Goal: Check status: Check status

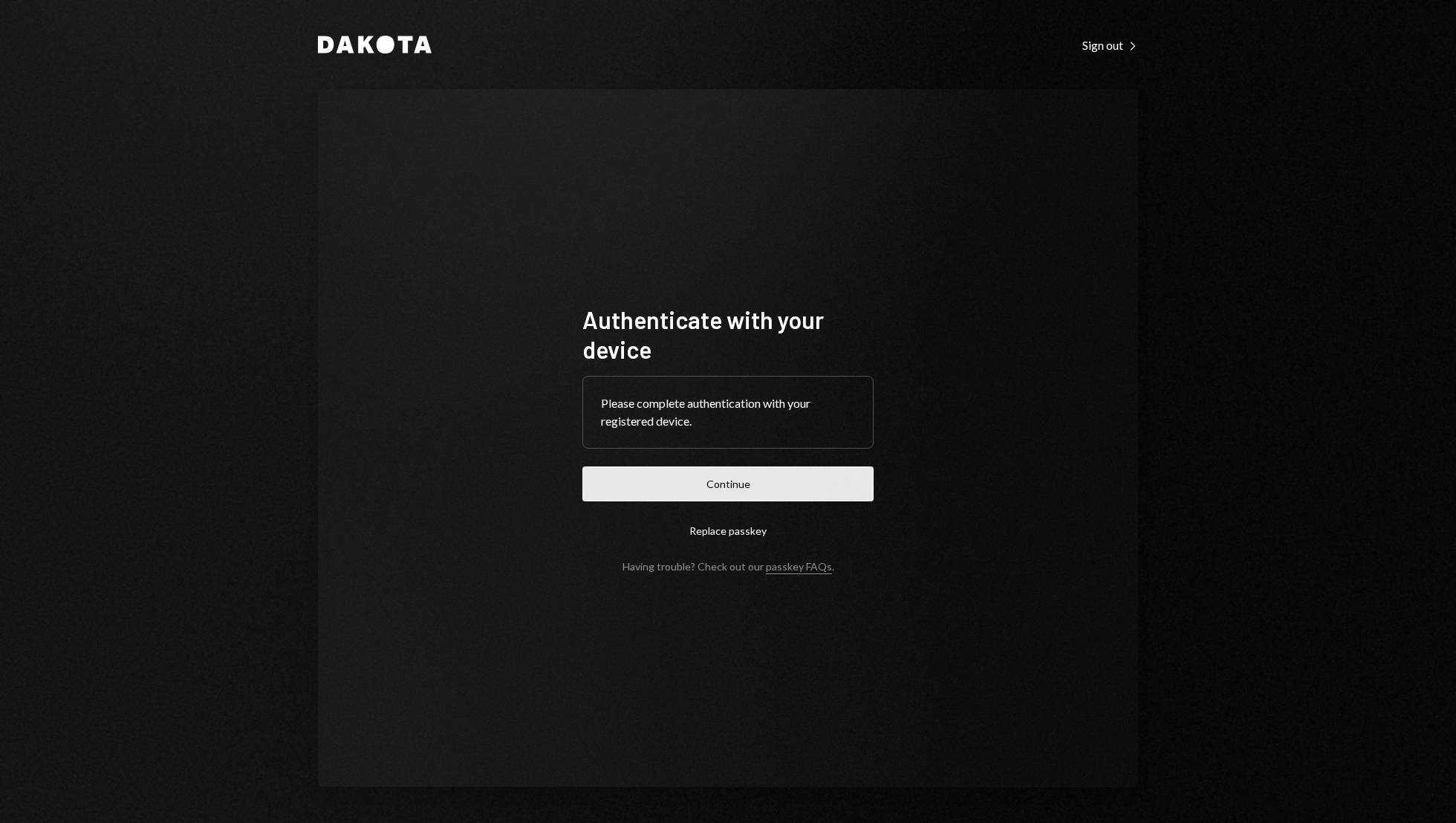
click at [755, 491] on button "Continue" at bounding box center [727, 484] width 291 height 35
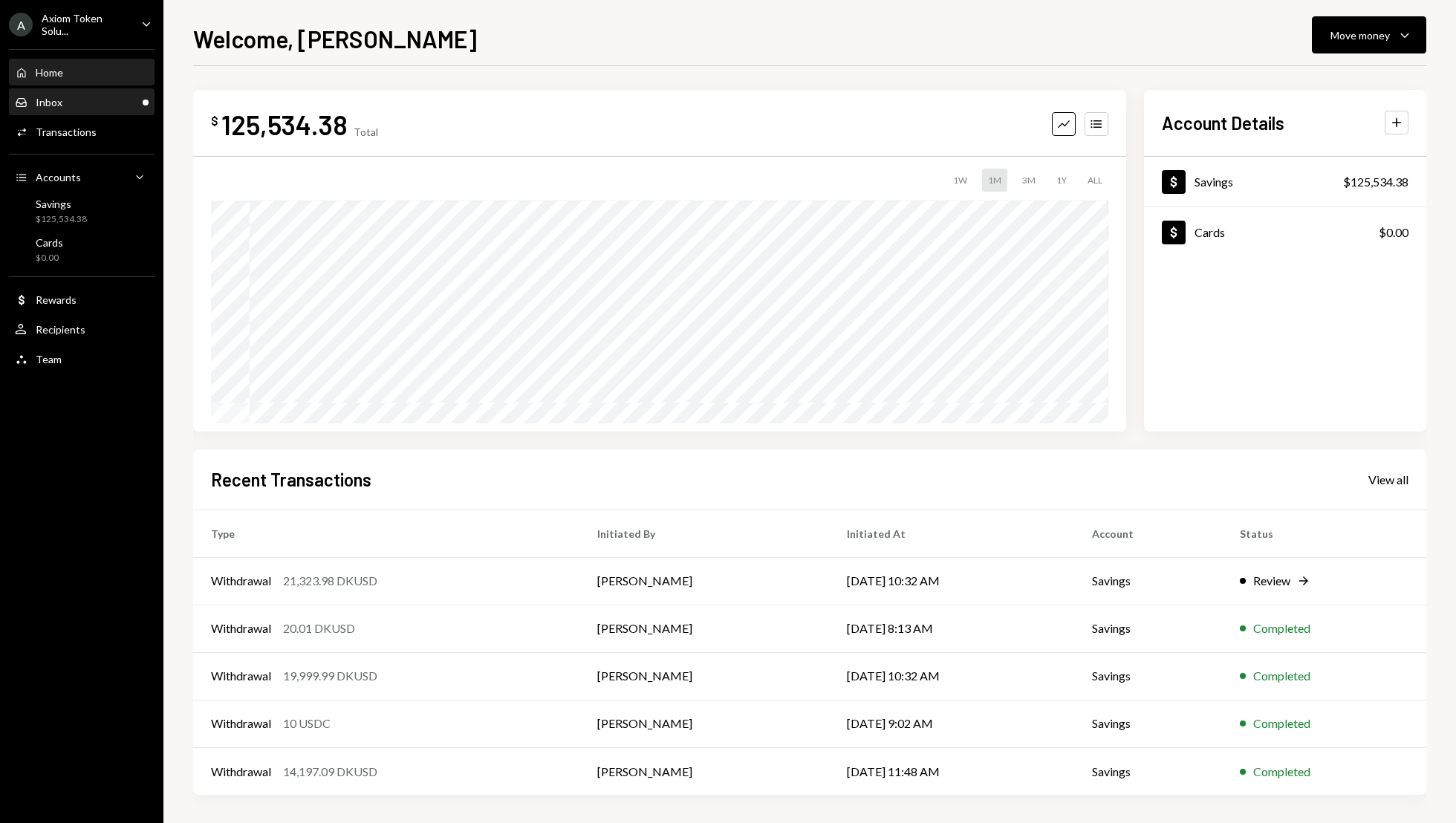
click at [58, 107] on div "Inbox" at bounding box center [49, 102] width 26 height 12
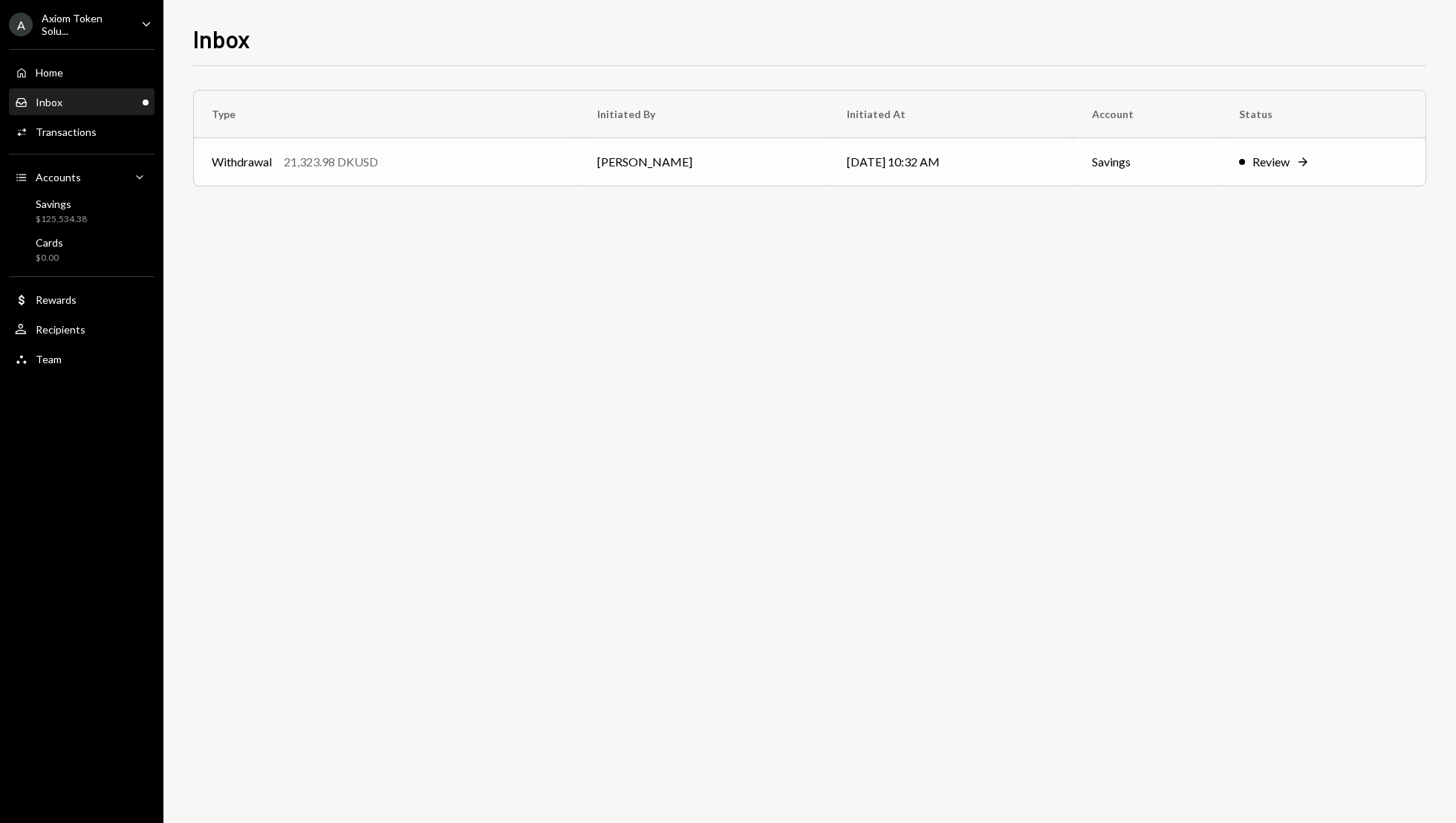
click at [1253, 166] on div "Review" at bounding box center [1270, 161] width 37 height 18
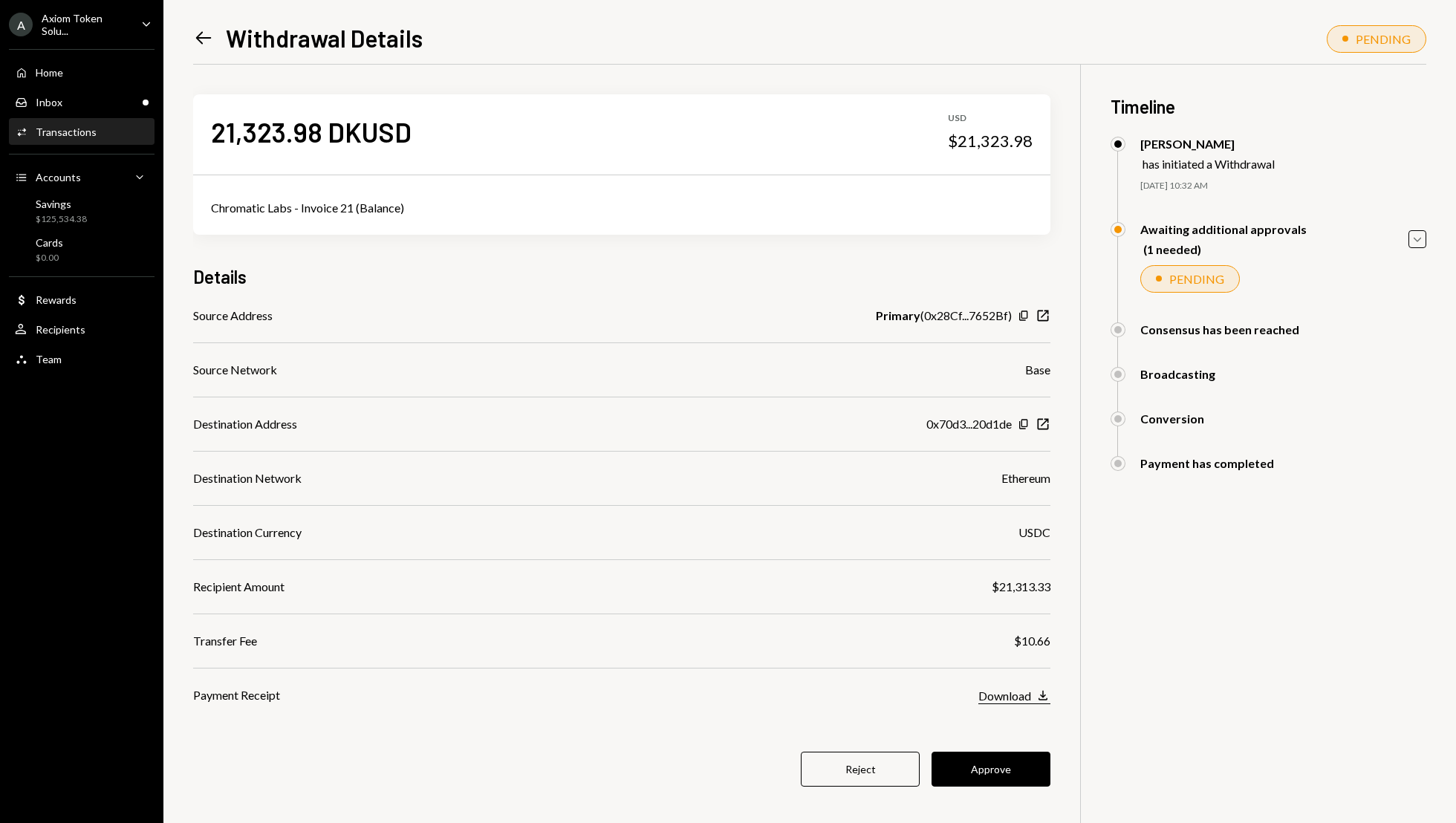
click at [1041, 700] on icon "button" at bounding box center [1042, 695] width 8 height 9
click at [990, 766] on button "Approve" at bounding box center [991, 768] width 119 height 35
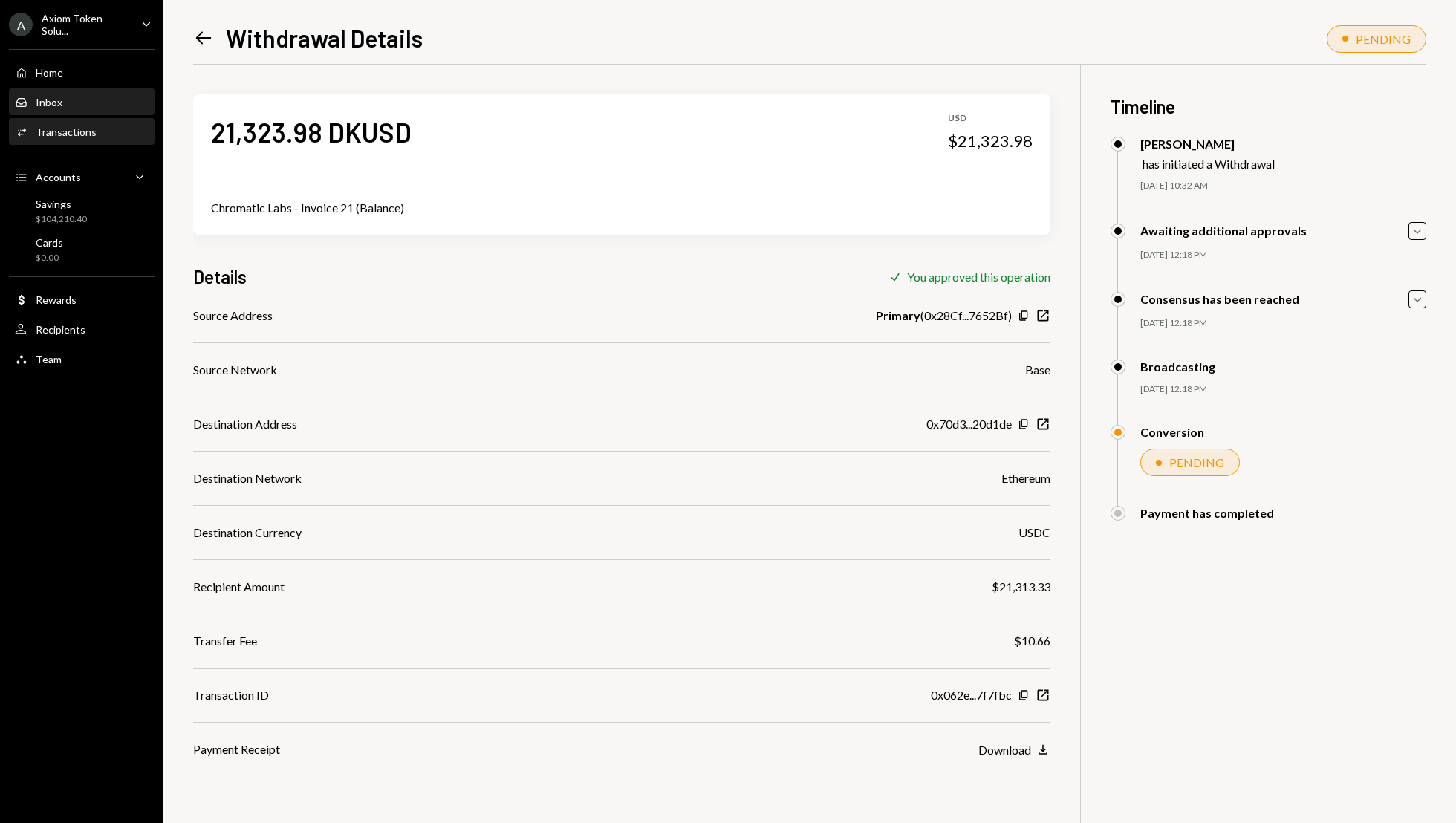
click at [82, 97] on div "Inbox Inbox" at bounding box center [82, 103] width 134 height 13
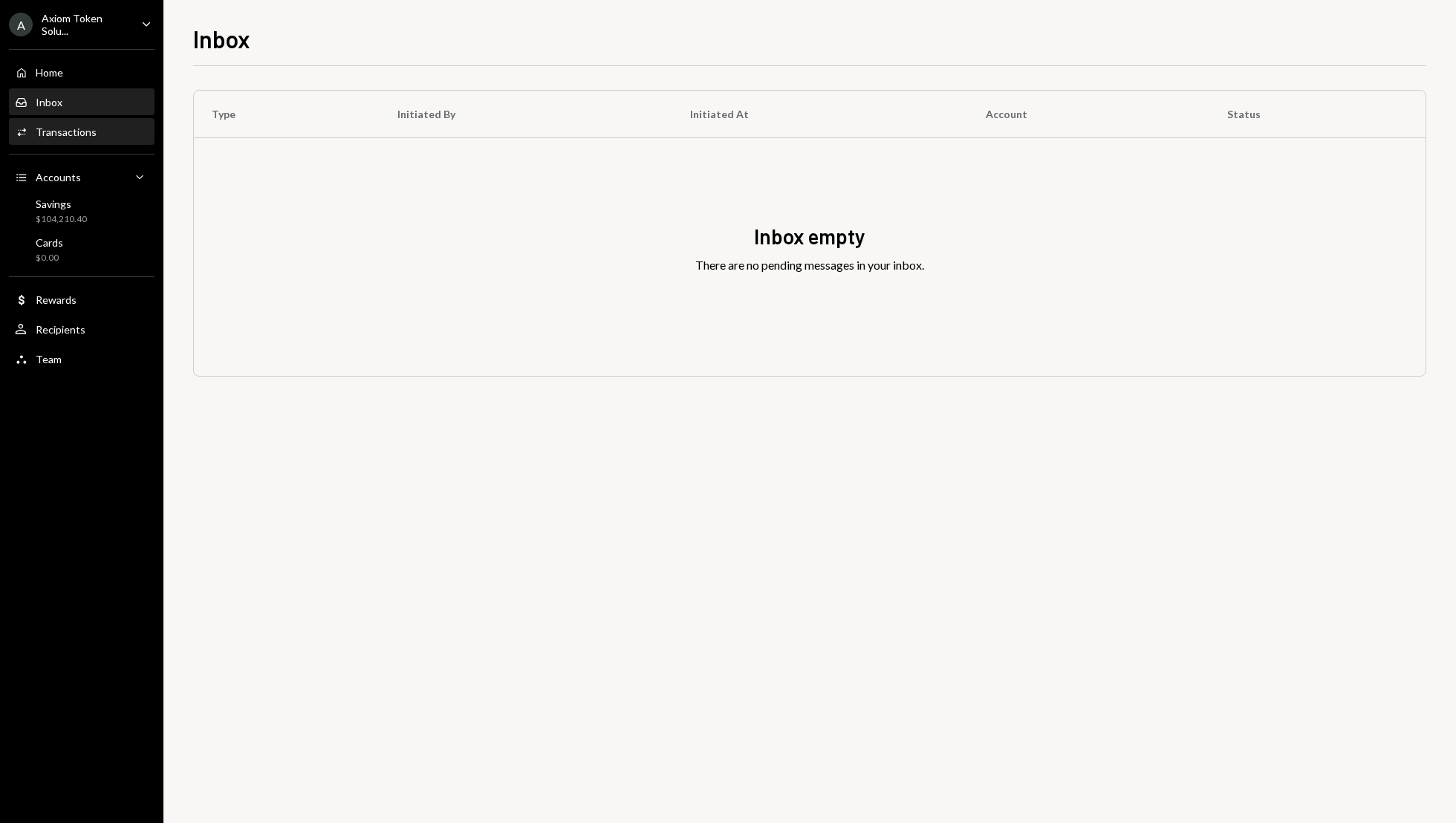
click at [107, 125] on div "Activities Transactions" at bounding box center [82, 132] width 134 height 13
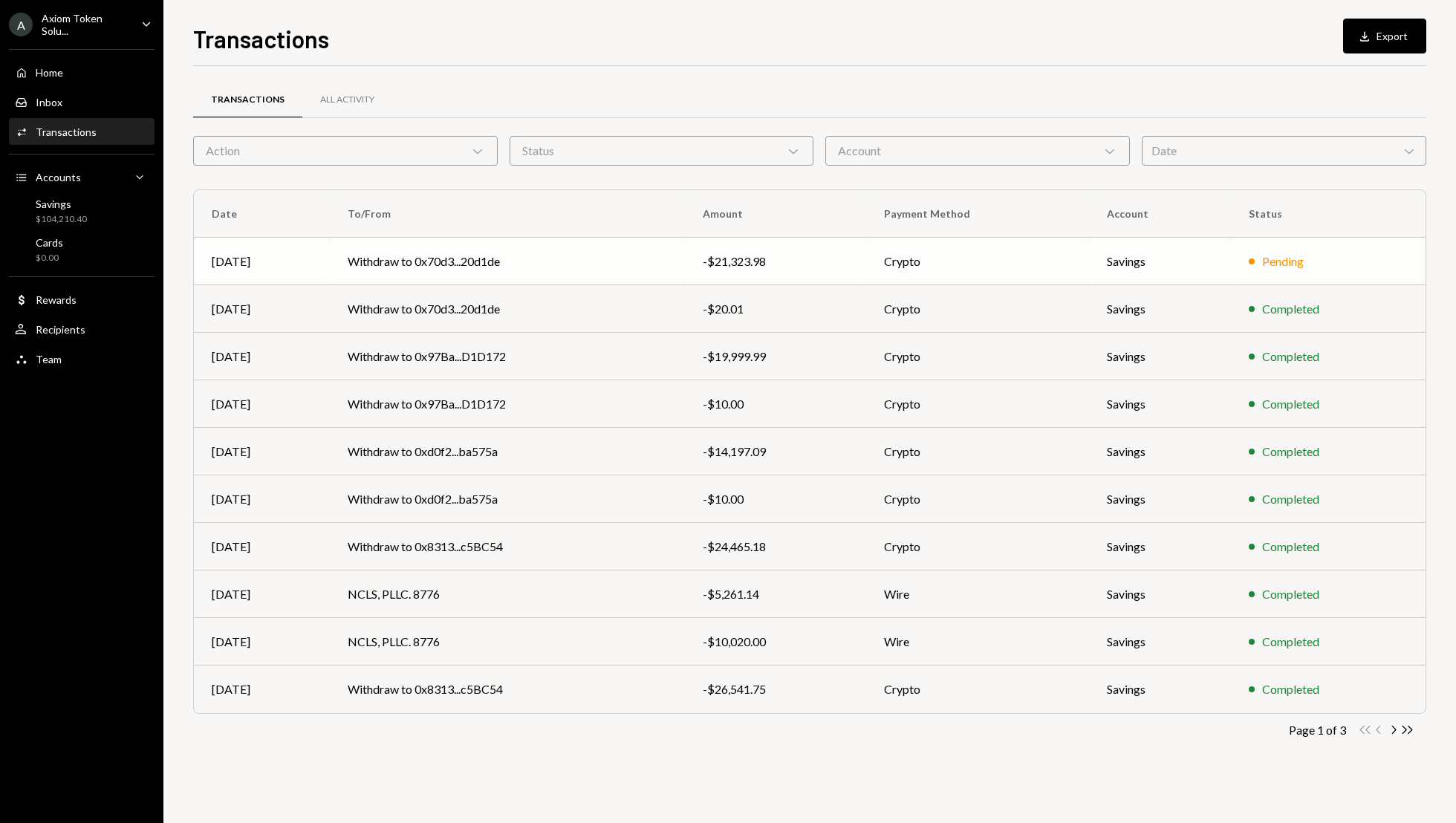
click at [884, 255] on td "Crypto" at bounding box center [977, 261] width 223 height 47
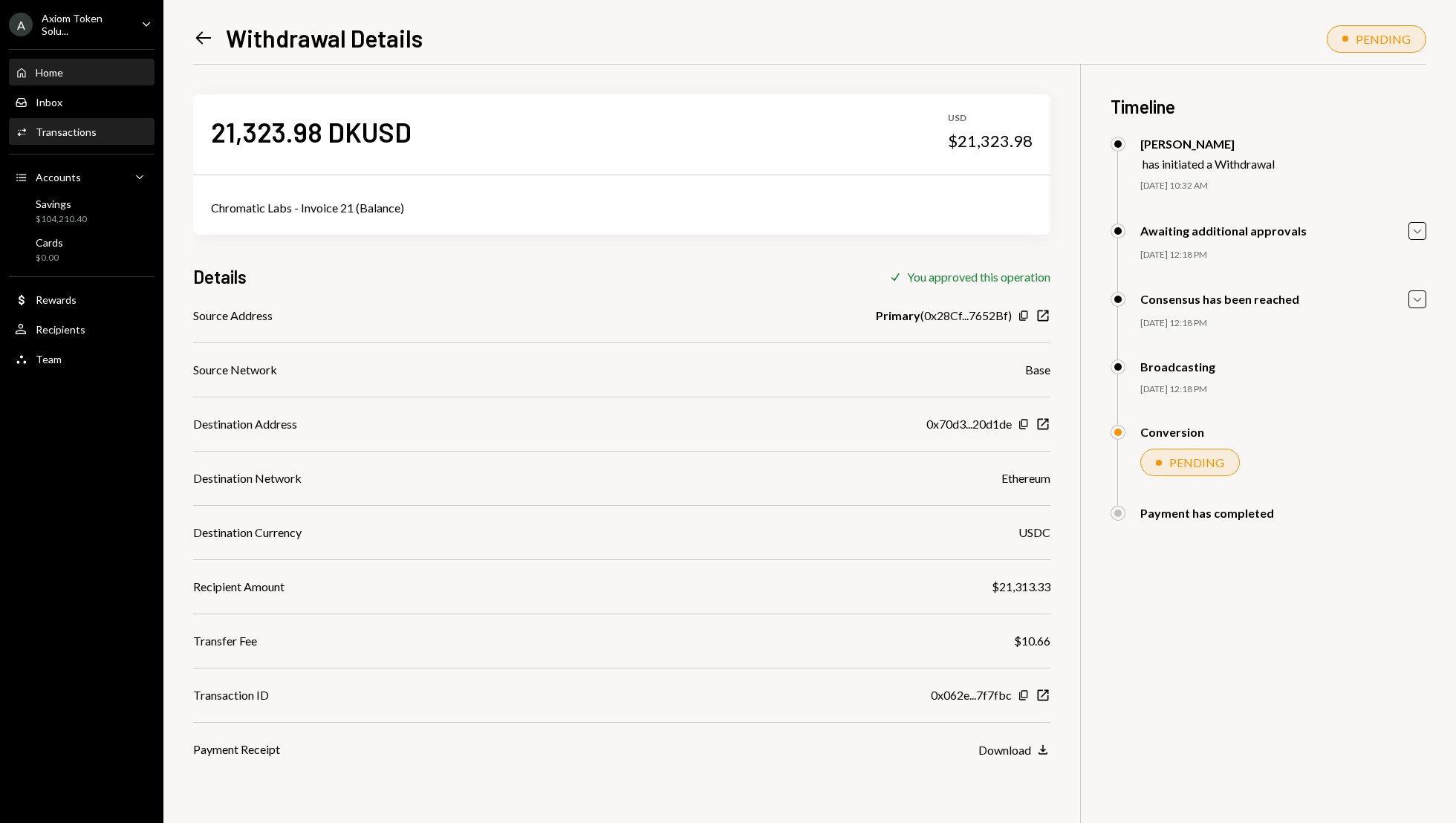
click at [90, 74] on div "Home Home" at bounding box center [82, 73] width 134 height 13
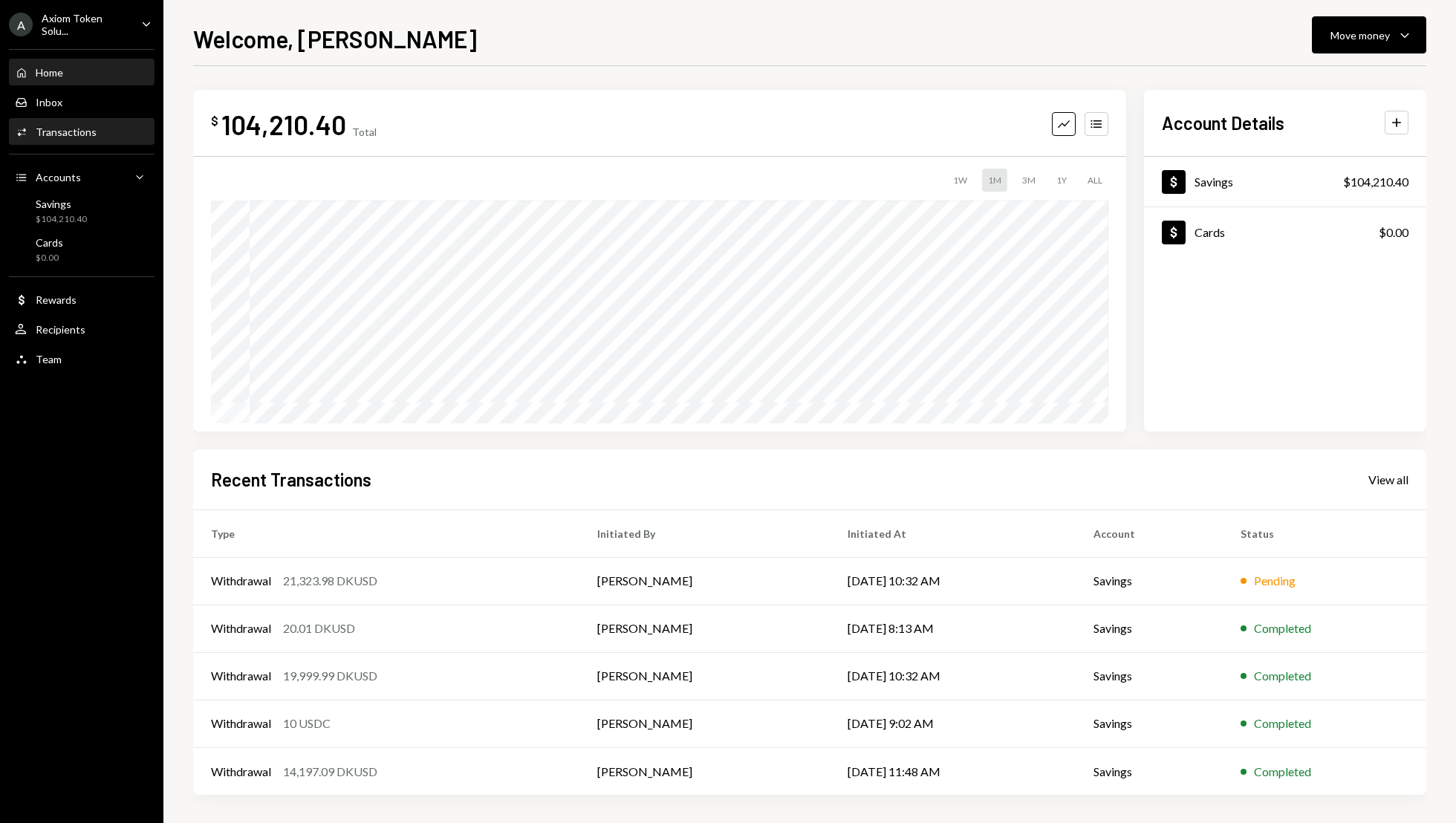
click at [96, 132] on div "Activities Transactions" at bounding box center [82, 132] width 134 height 13
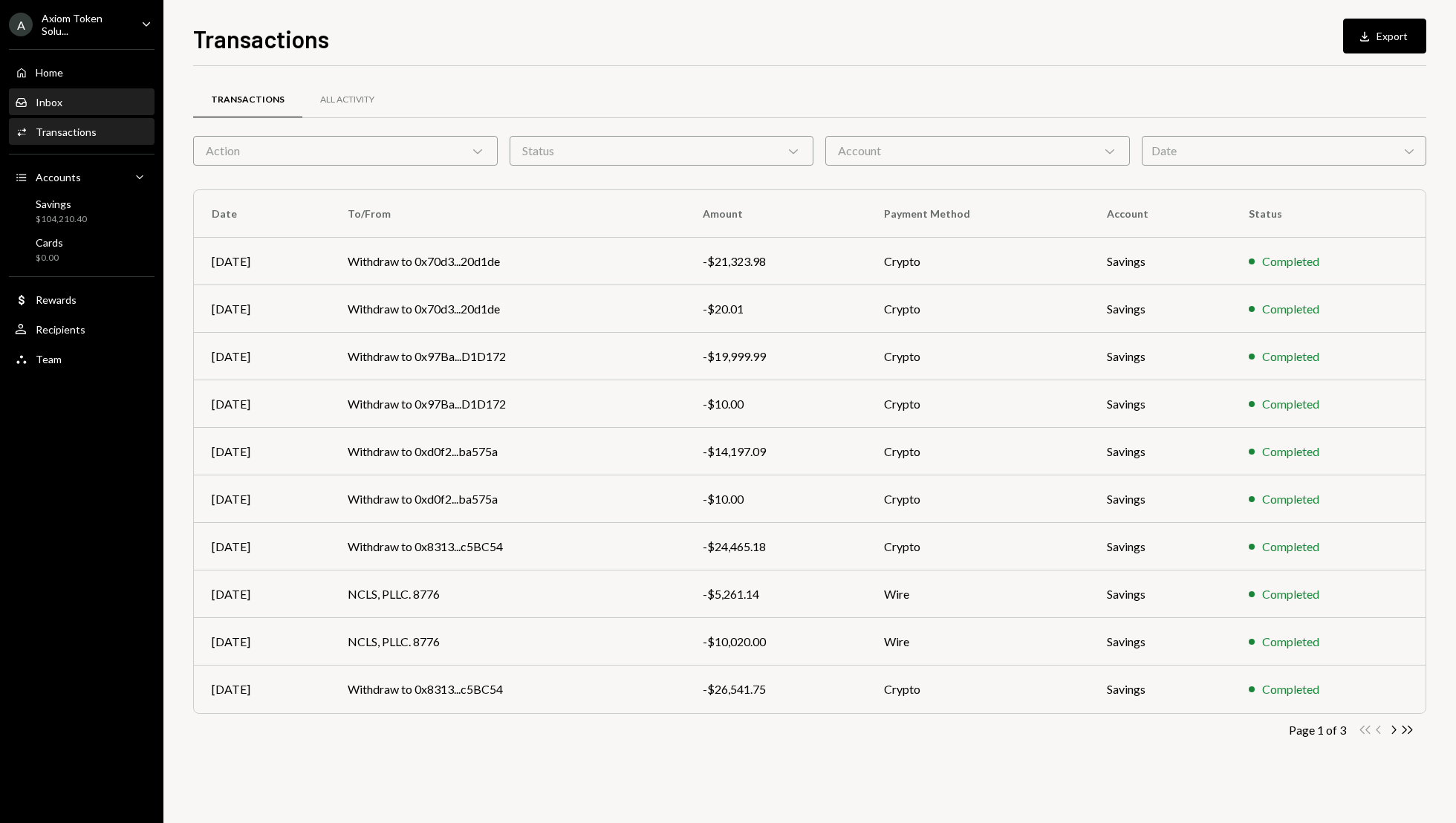
click at [75, 92] on div "Inbox Inbox" at bounding box center [82, 102] width 134 height 25
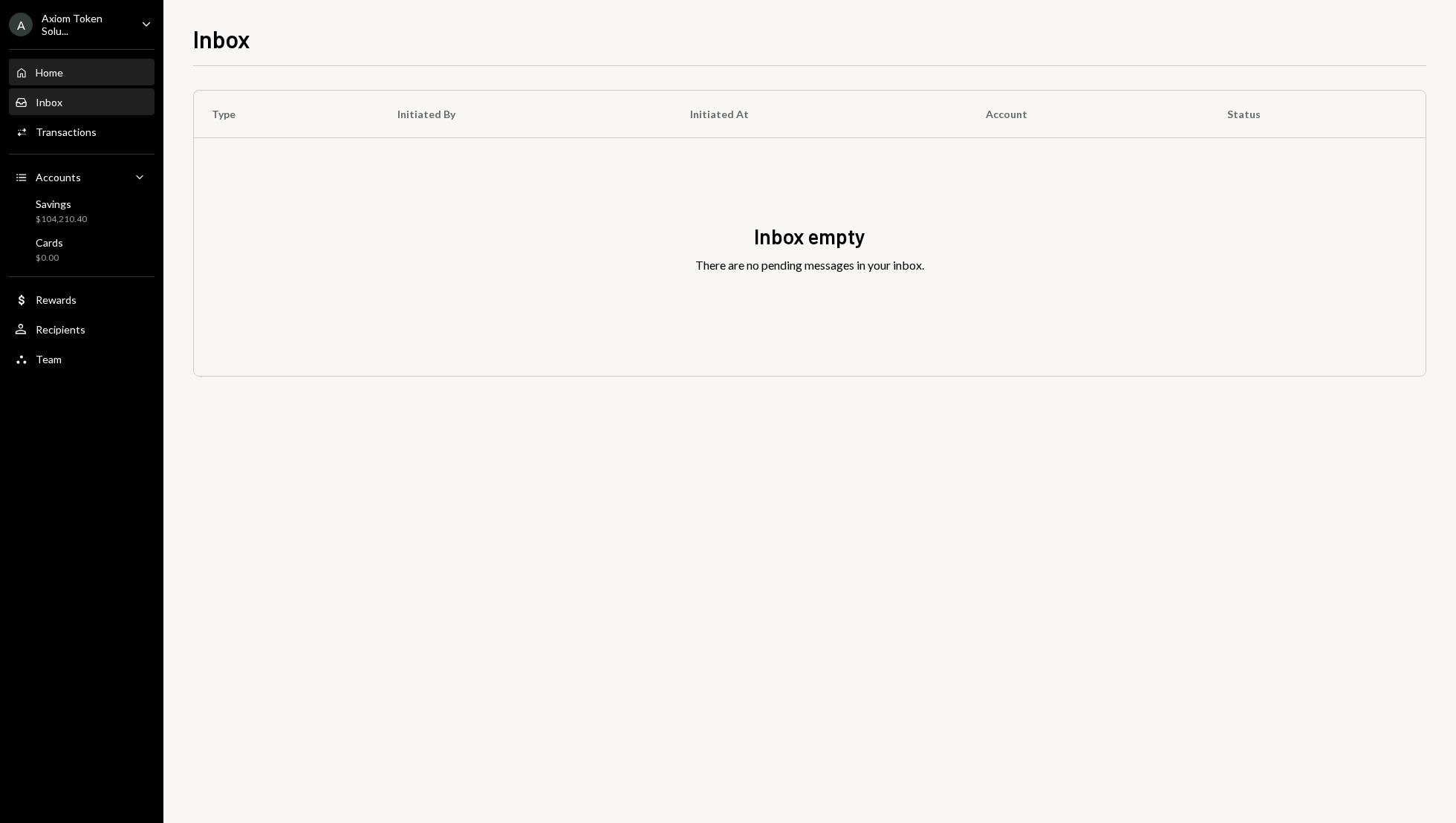
click at [117, 68] on div "Home Home" at bounding box center [82, 73] width 134 height 13
